Goal: Task Accomplishment & Management: Use online tool/utility

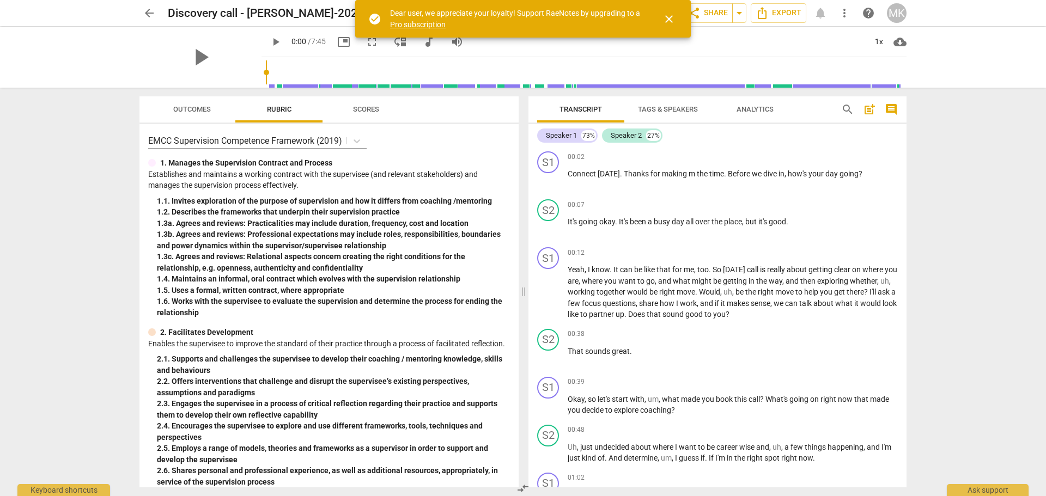
click at [150, 10] on span "arrow_back" at bounding box center [149, 13] width 13 height 13
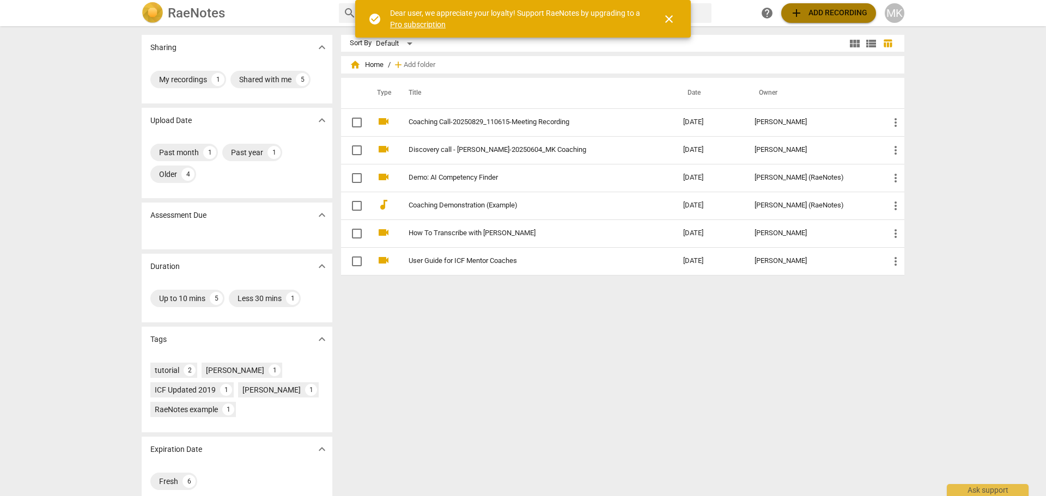
click at [810, 16] on span "add Add recording" at bounding box center [828, 13] width 77 height 13
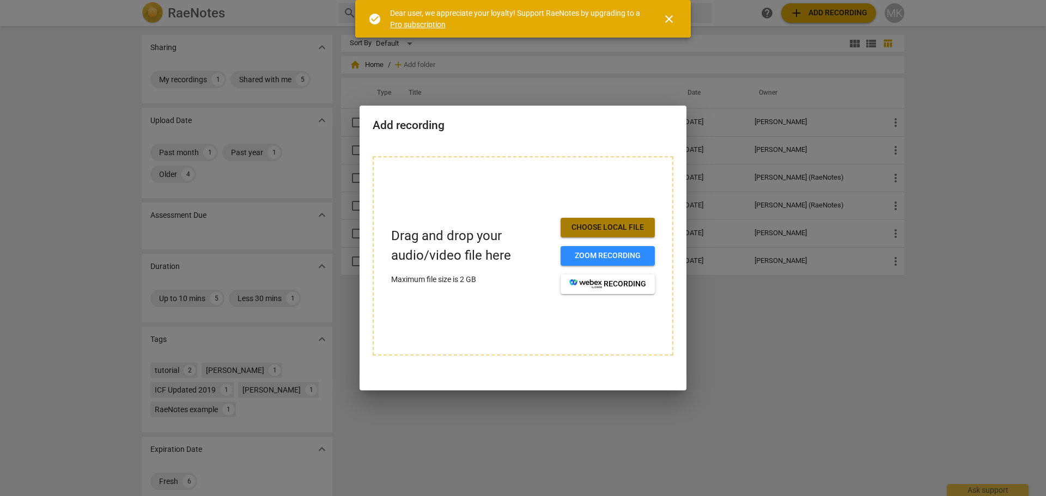
click at [612, 223] on span "Choose local file" at bounding box center [608, 227] width 77 height 11
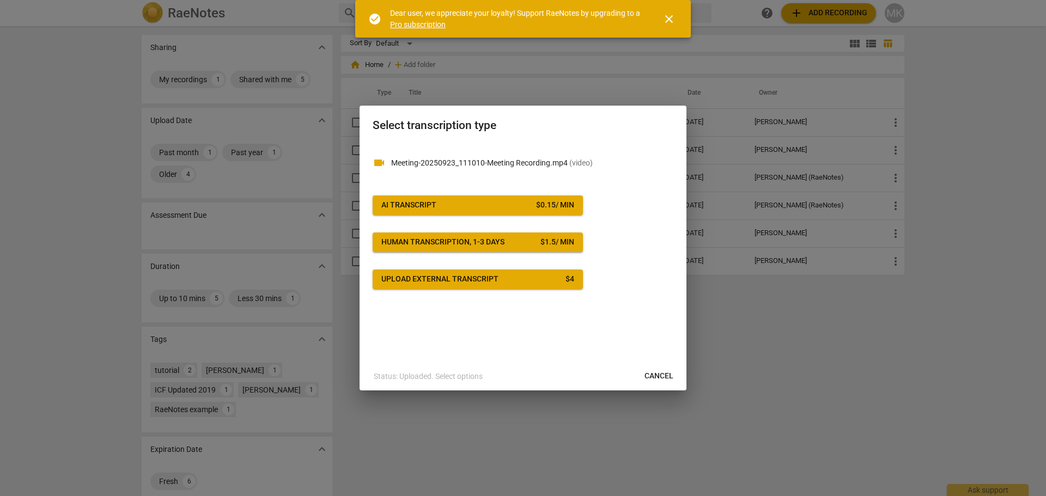
click at [511, 210] on span "AI Transcript $ 0.15 / min" at bounding box center [477, 205] width 193 height 11
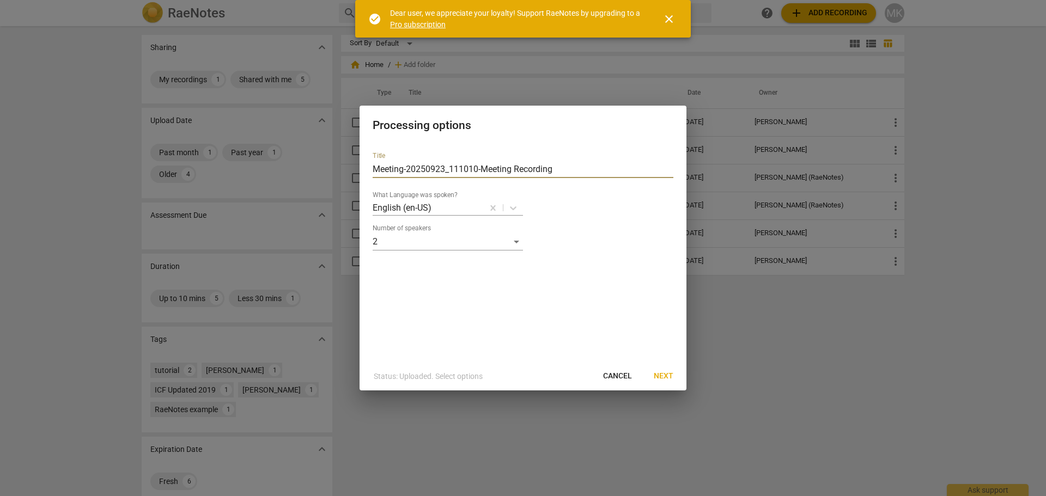
click at [559, 167] on input "Meeting-20250923_111010-Meeting Recording" at bounding box center [523, 169] width 301 height 17
drag, startPoint x: 559, startPoint y: 167, endPoint x: 180, endPoint y: 184, distance: 379.1
click at [184, 184] on div "Processing options Title Meeting-20250923_111010-Meeting Recording What Languag…" at bounding box center [523, 248] width 1046 height 496
type input "c"
type input "COACHING CALL 3"
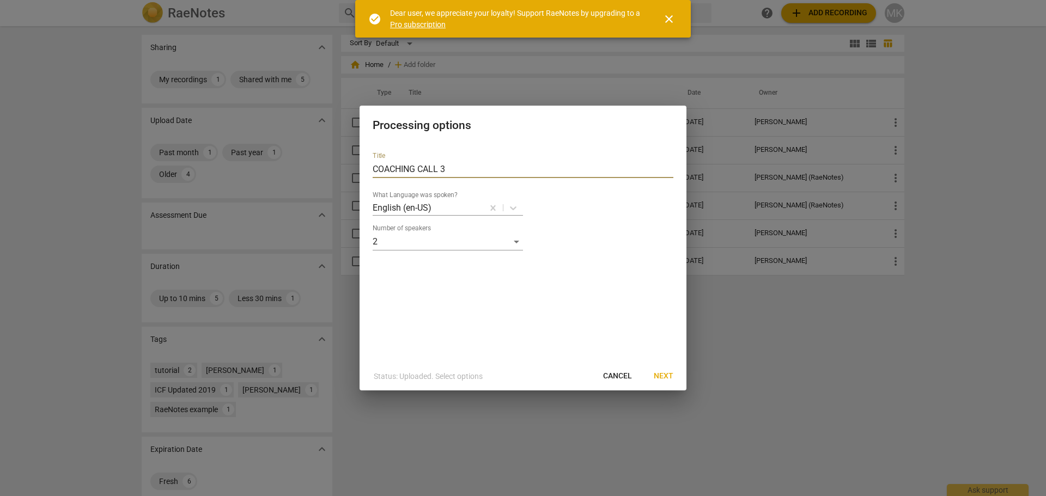
click at [664, 381] on span "Next" at bounding box center [664, 376] width 20 height 11
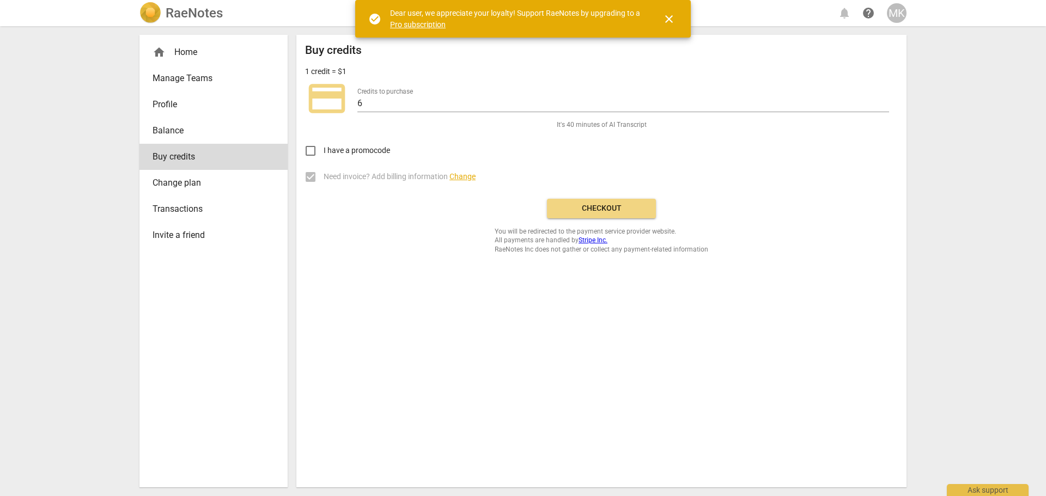
click at [602, 204] on span "Checkout" at bounding box center [602, 208] width 92 height 11
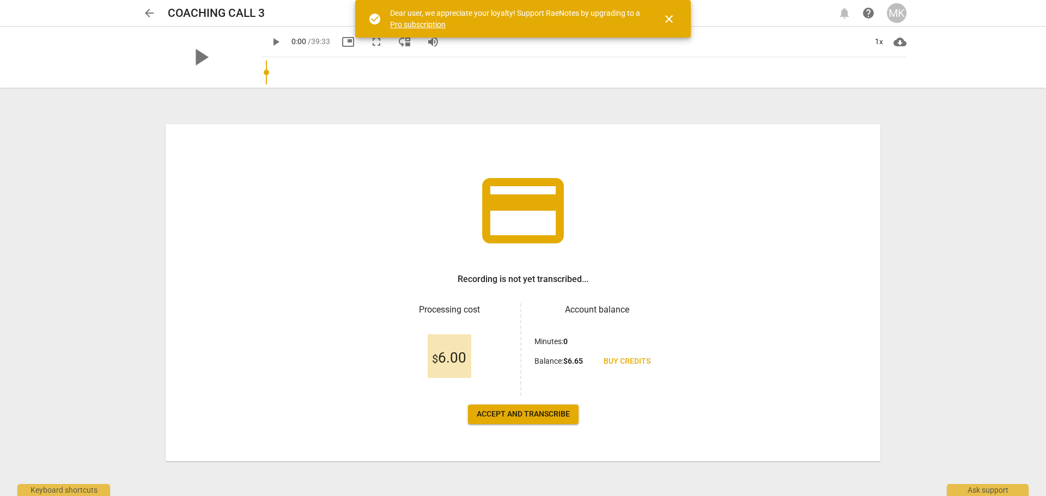
click at [542, 411] on span "Accept and transcribe" at bounding box center [523, 414] width 93 height 11
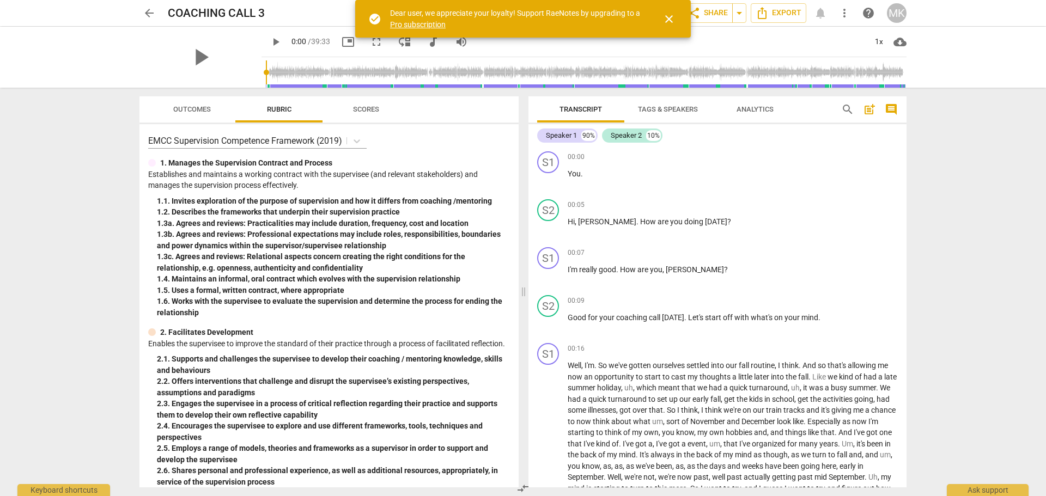
click at [671, 17] on span "close" at bounding box center [669, 19] width 13 height 13
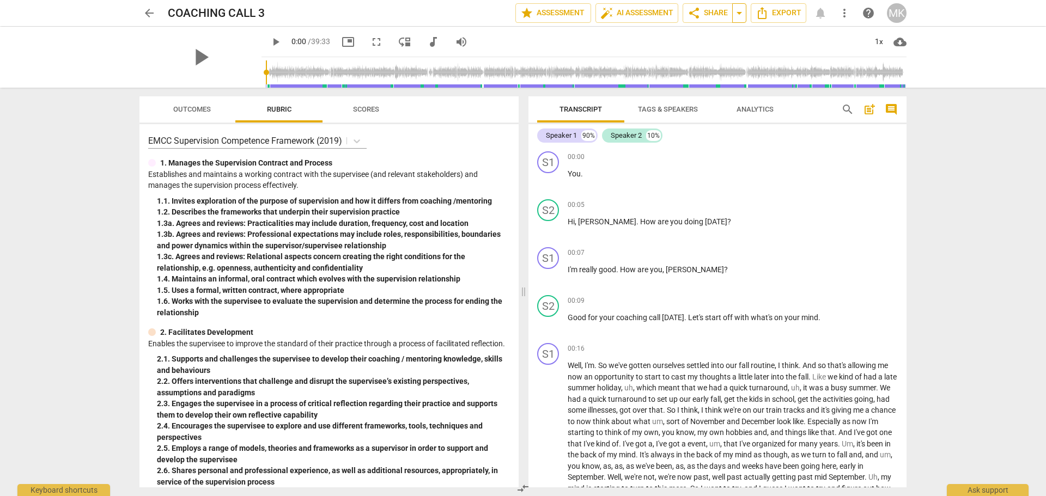
click at [741, 9] on span "arrow_drop_down" at bounding box center [739, 13] width 13 height 13
click at [713, 11] on span "share Share" at bounding box center [708, 13] width 40 height 13
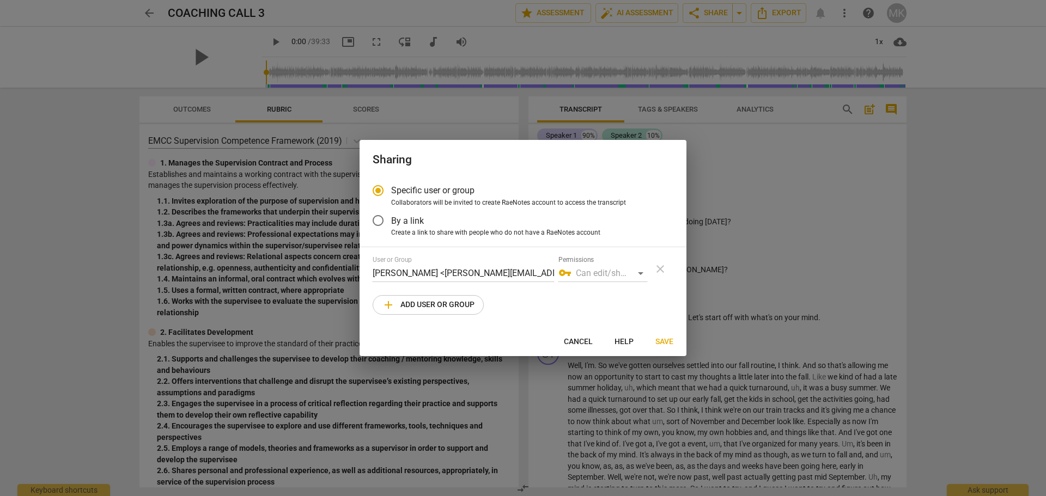
radio input "false"
click at [378, 221] on input "By a link" at bounding box center [378, 221] width 26 height 26
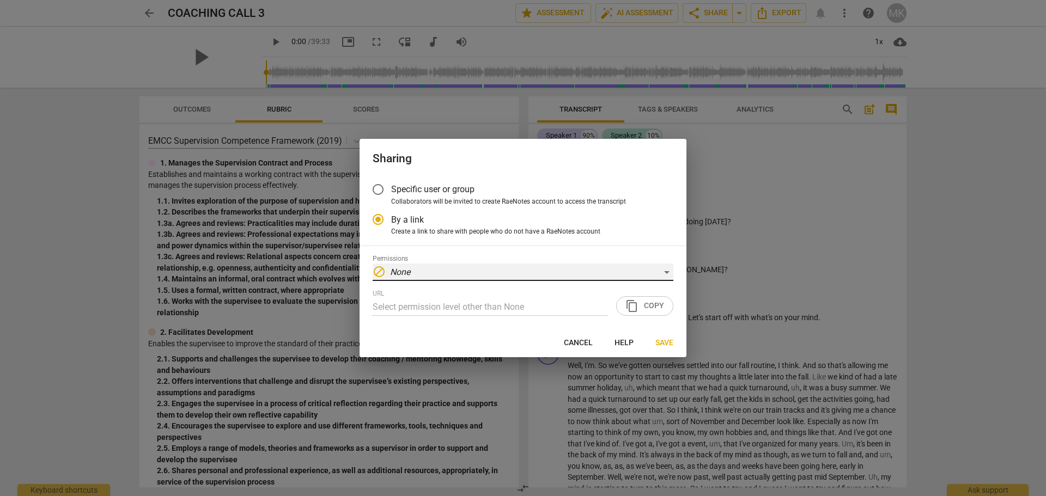
click at [405, 270] on em "None" at bounding box center [400, 272] width 20 height 10
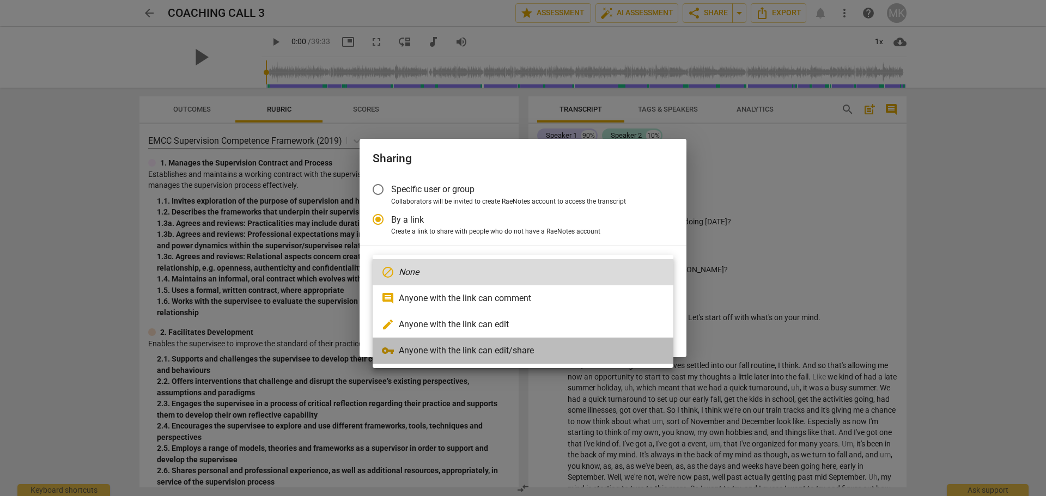
click at [477, 355] on li "vpn_key Anyone with the link can edit/share" at bounding box center [523, 351] width 301 height 26
radio input "false"
type input "[URL][DOMAIN_NAME]"
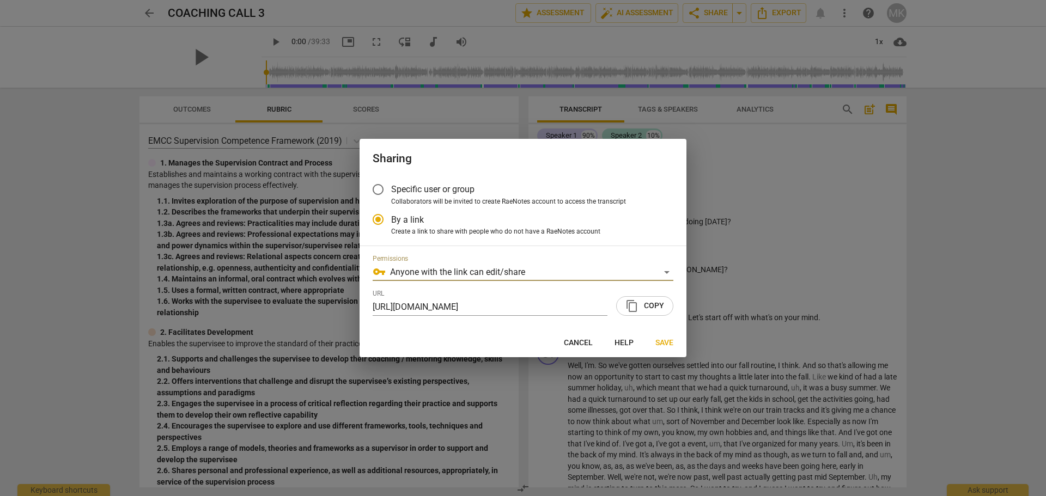
click at [654, 305] on span "content_copy Copy" at bounding box center [645, 306] width 39 height 13
click at [667, 341] on span "Save" at bounding box center [665, 343] width 18 height 11
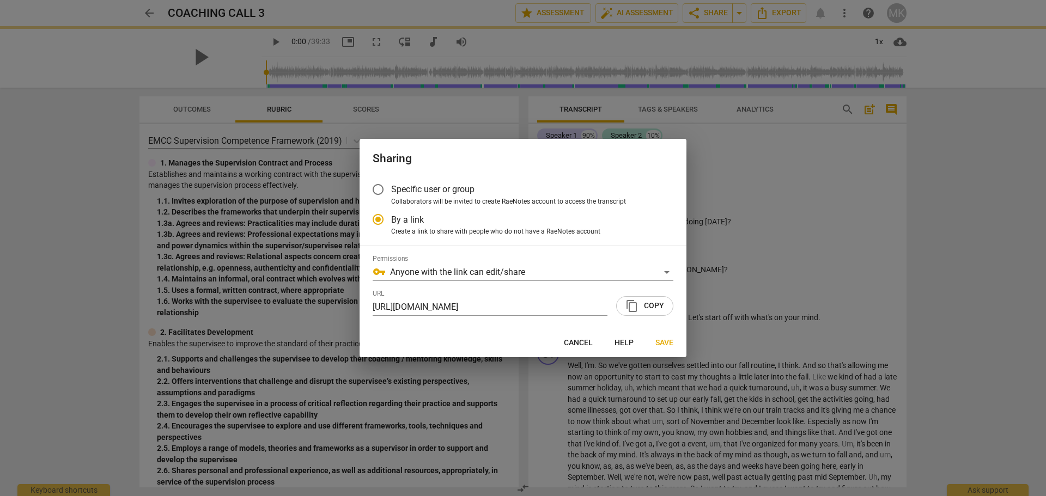
radio input "false"
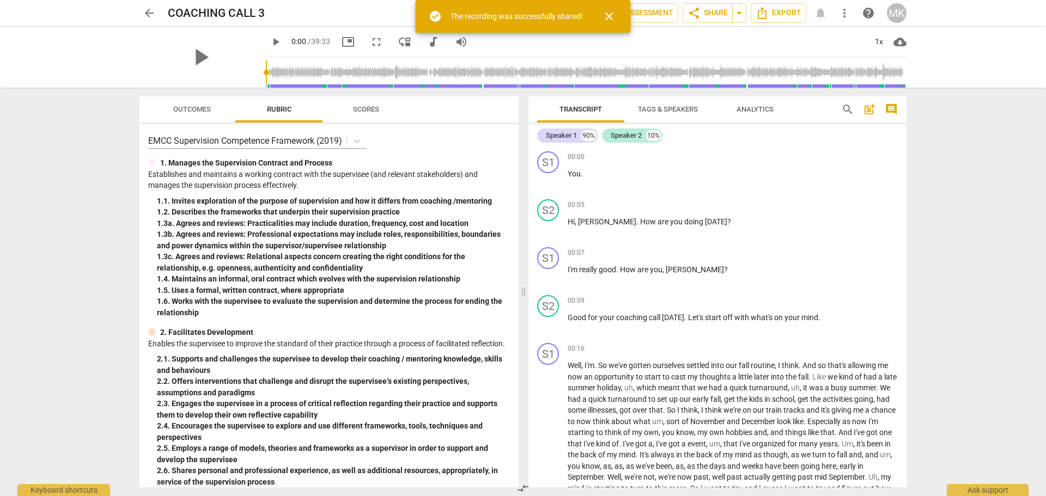
click at [611, 20] on span "close" at bounding box center [609, 16] width 13 height 13
